Goal: Find specific page/section: Find specific page/section

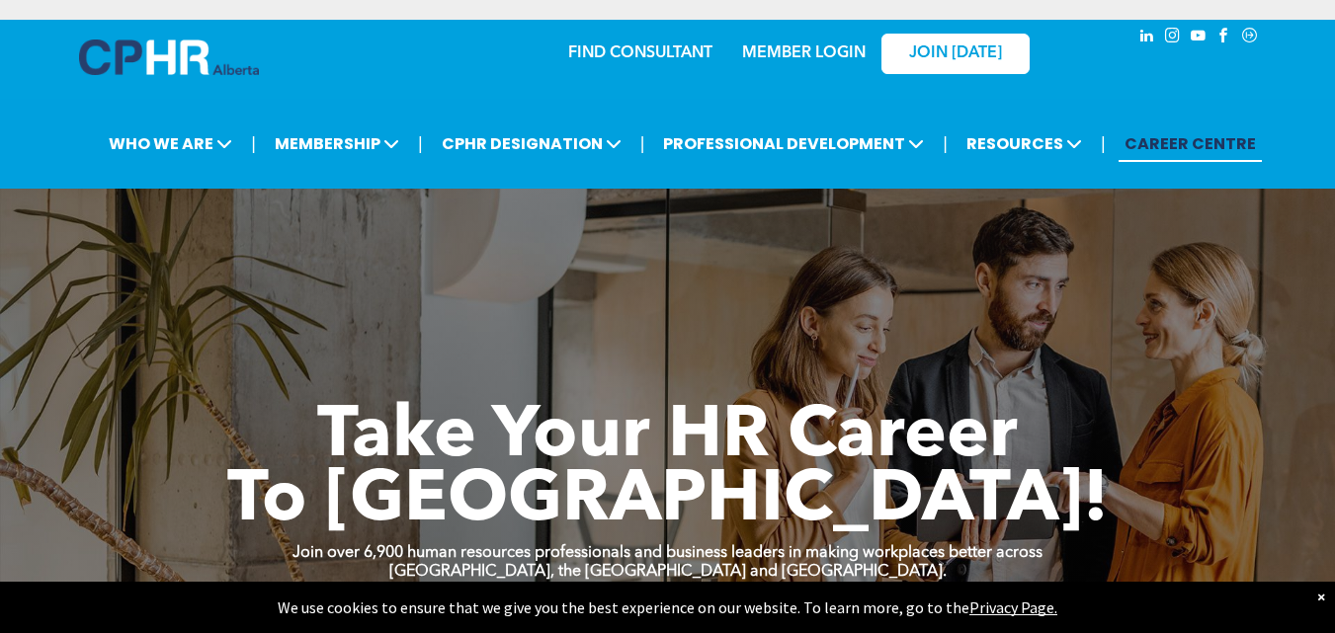
click at [660, 46] on link "FIND CONSULTANT" at bounding box center [640, 53] width 144 height 16
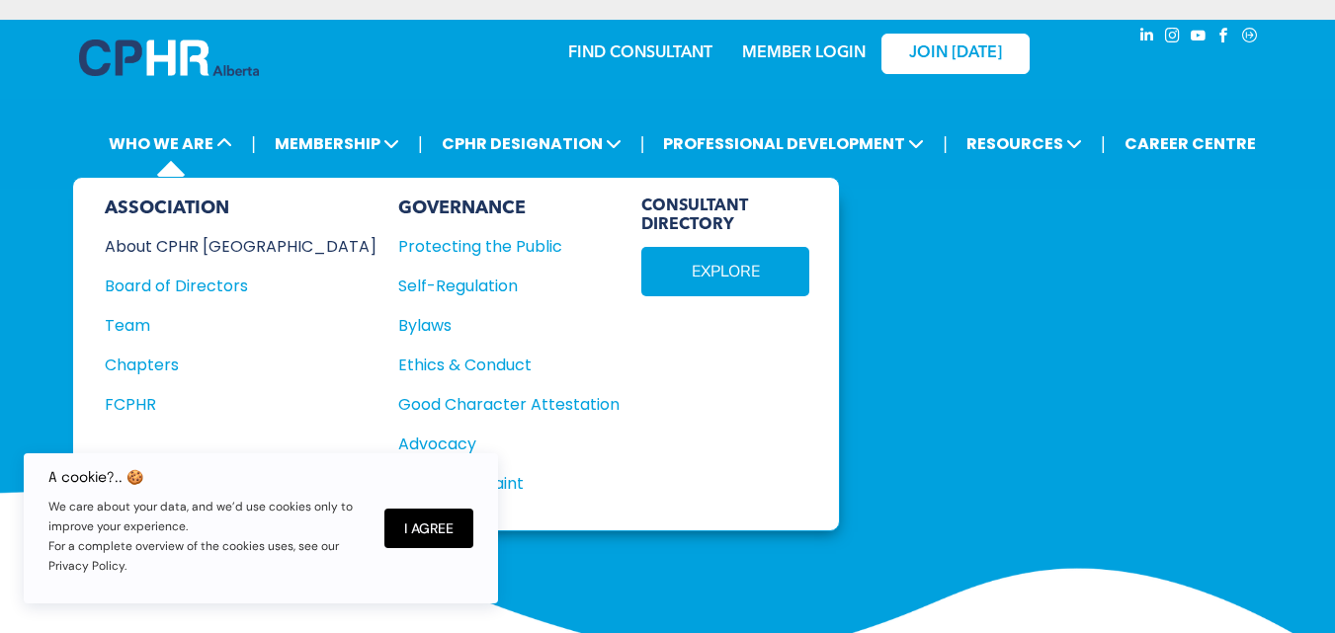
click at [198, 247] on div "About CPHR Alberta" at bounding box center [227, 246] width 245 height 25
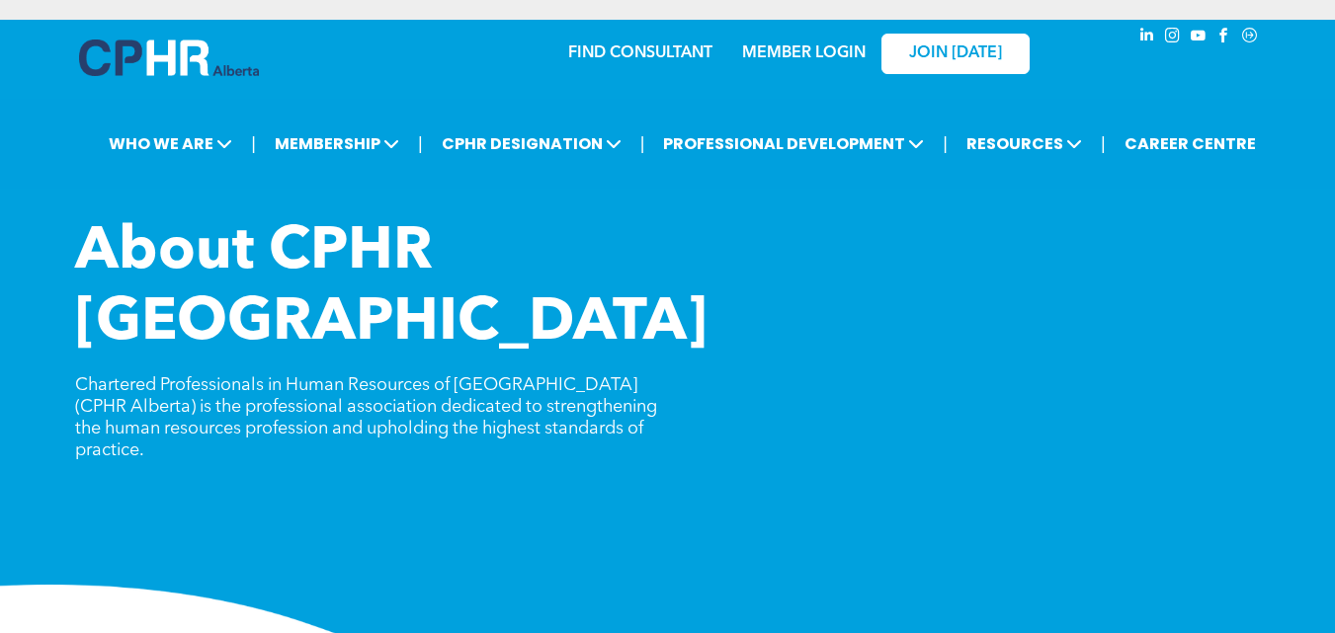
click at [820, 55] on link "MEMBER LOGIN" at bounding box center [803, 53] width 123 height 16
